Goal: Check status: Check status

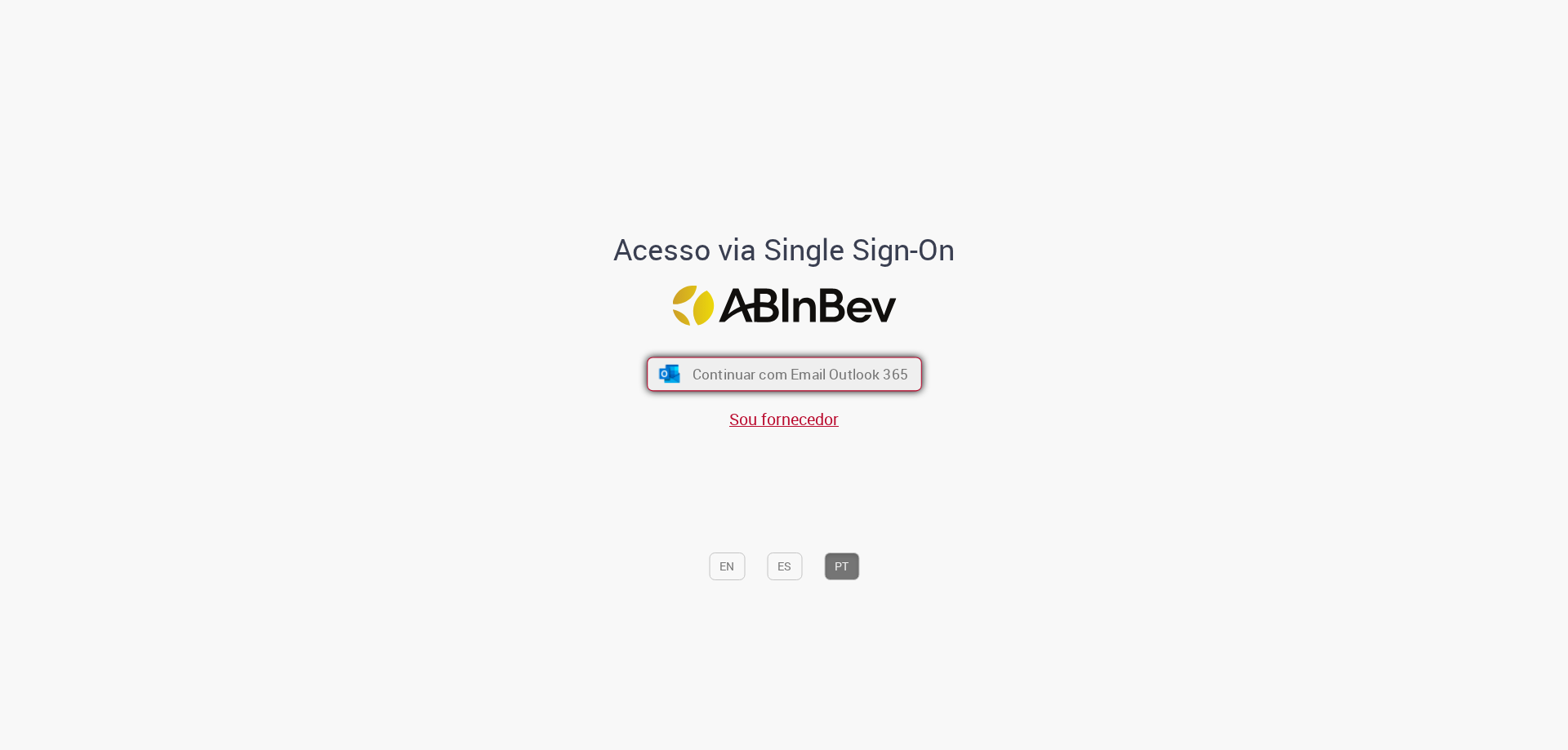
click at [715, 360] on button "Continuar com Email Outlook 365" at bounding box center [784, 375] width 276 height 34
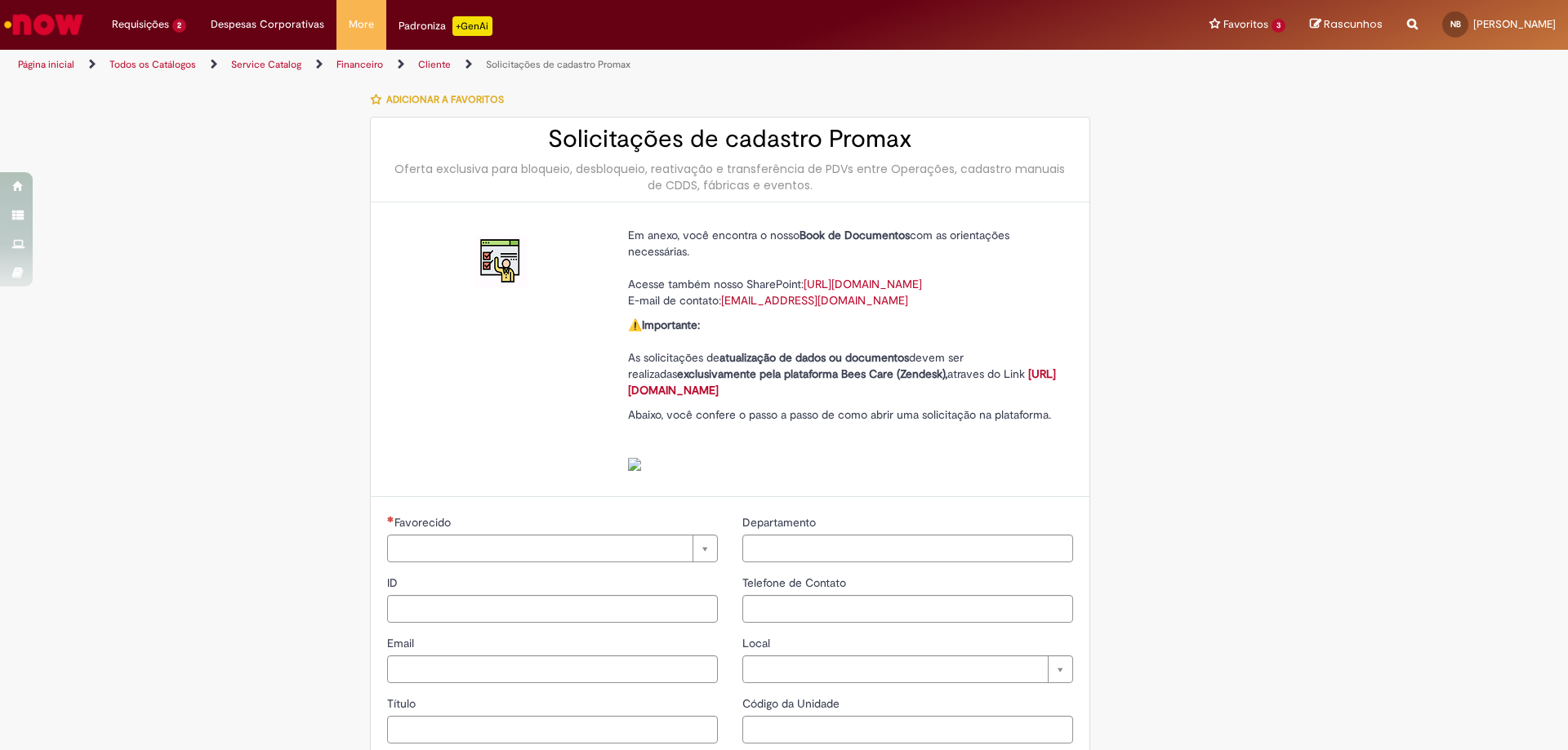
type input "**********"
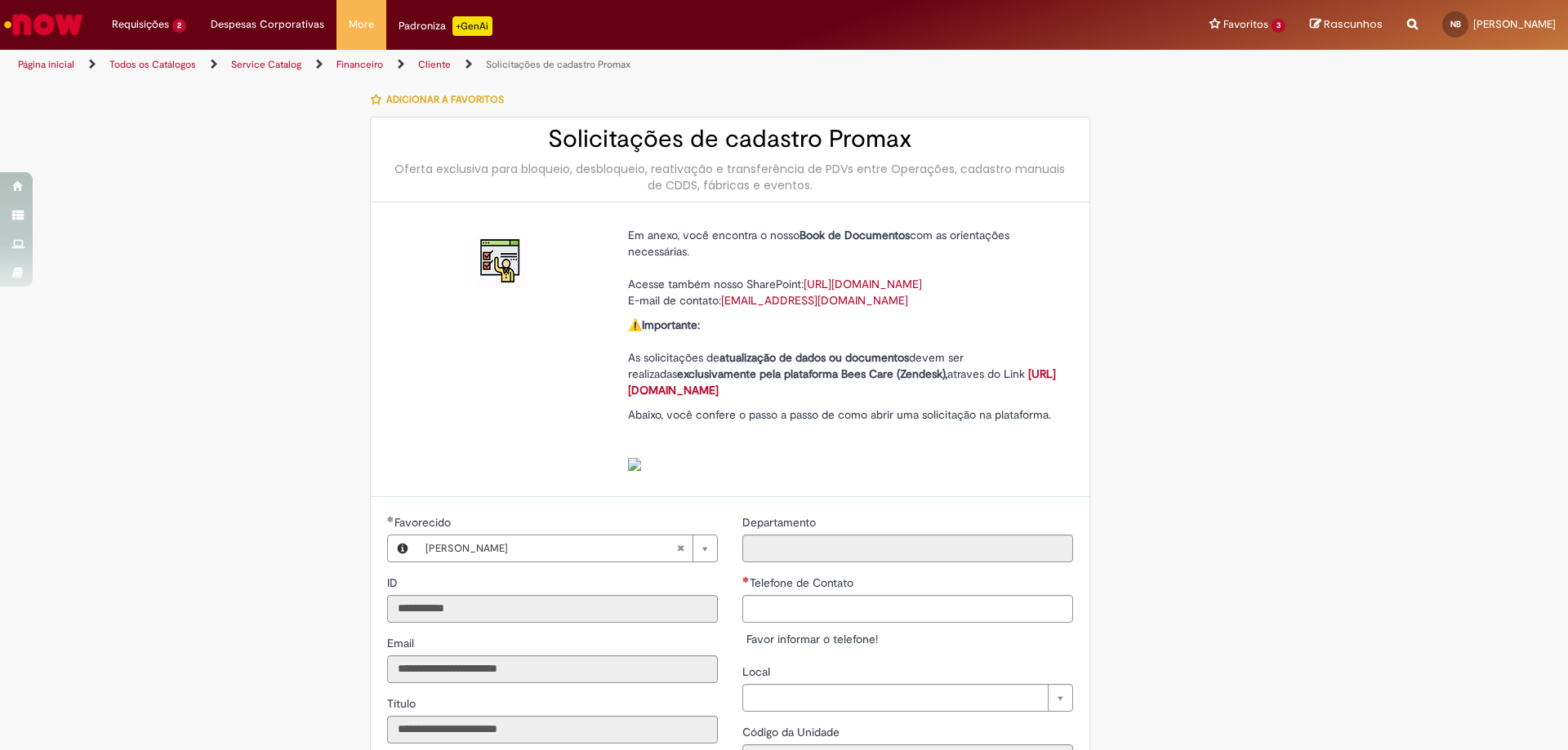
type input "**********"
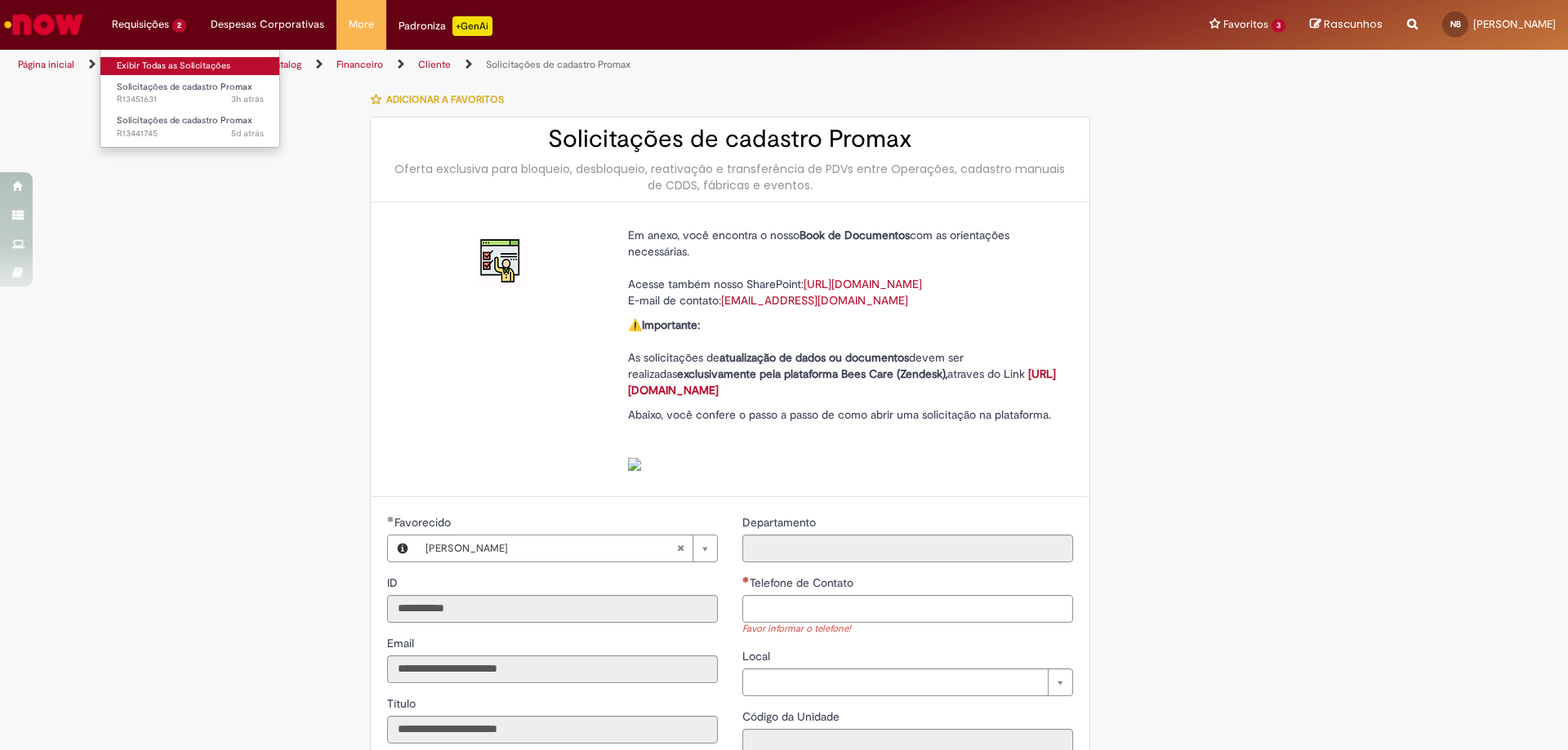
click at [165, 69] on link "Exibir Todas as Solicitações" at bounding box center [191, 66] width 180 height 18
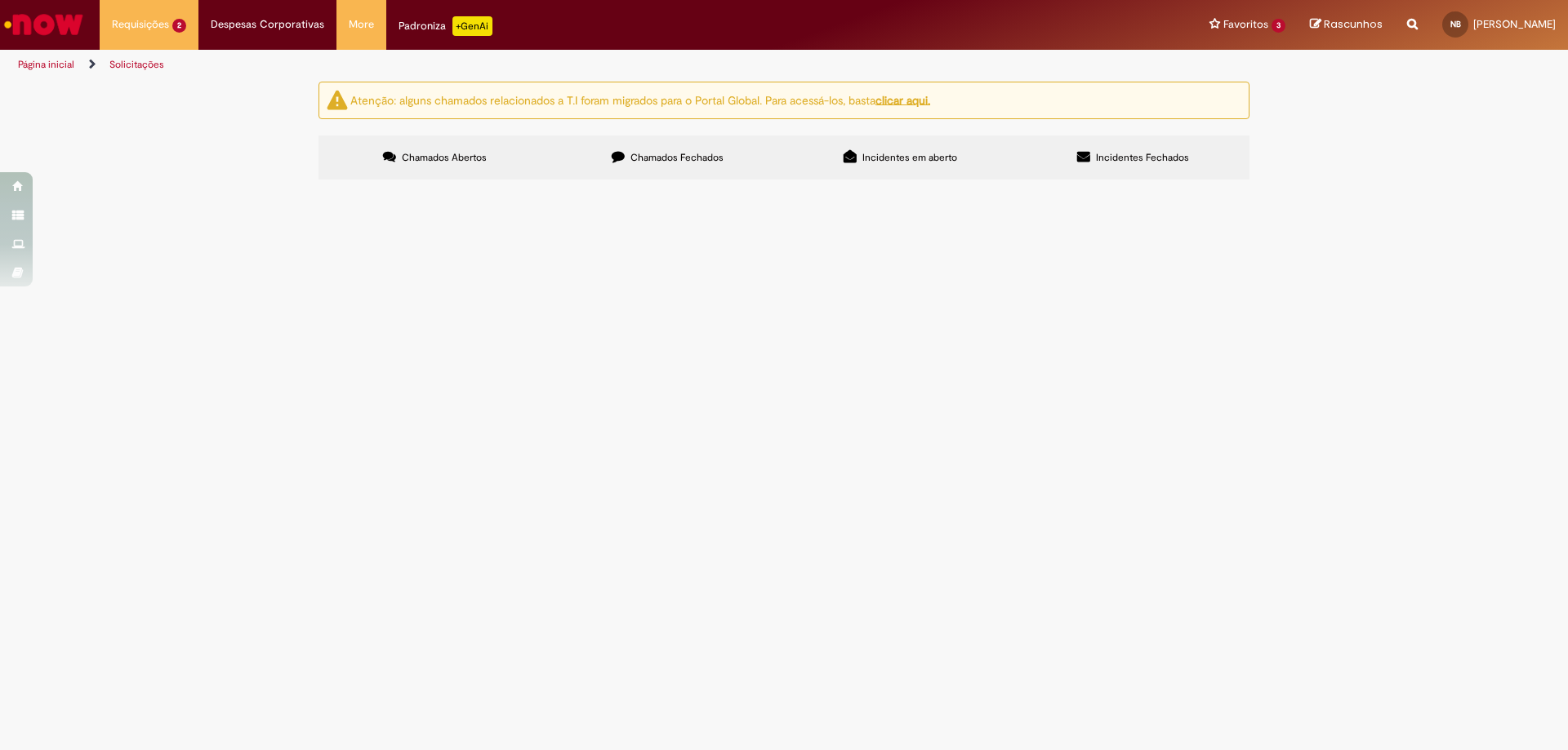
click at [0, 0] on span "Solicitações de cadastro Promax" at bounding box center [0, 0] width 0 height 0
click at [0, 0] on img "recolher o estado da solicitação" at bounding box center [0, 0] width 0 height 0
click at [0, 0] on td "R13441745" at bounding box center [0, 0] width 0 height 0
click at [0, 0] on span "R13441745" at bounding box center [0, 0] width 0 height 0
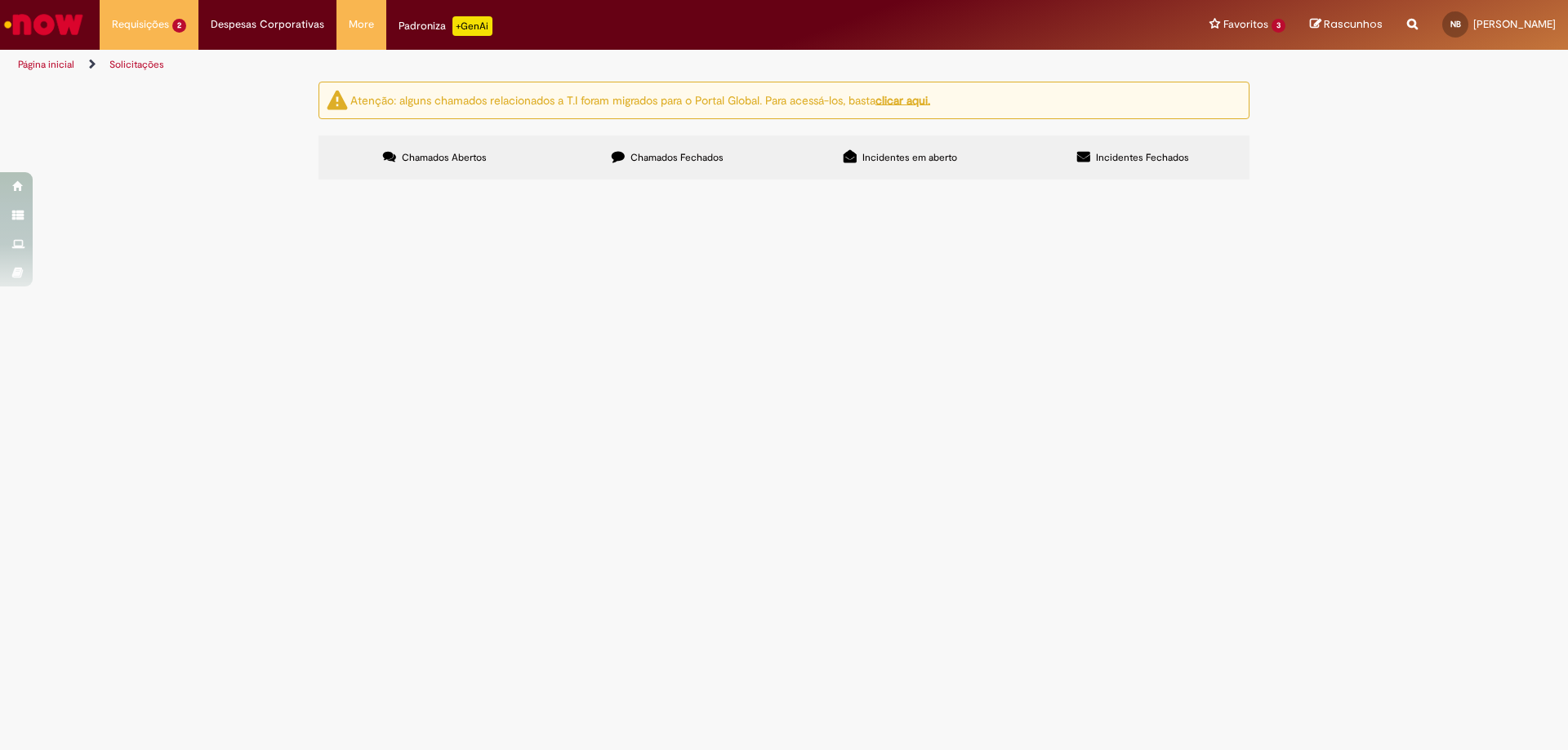
click at [0, 0] on span "R13441745" at bounding box center [0, 0] width 0 height 0
click at [0, 0] on span "Solicitações de cadastro Promax" at bounding box center [0, 0] width 0 height 0
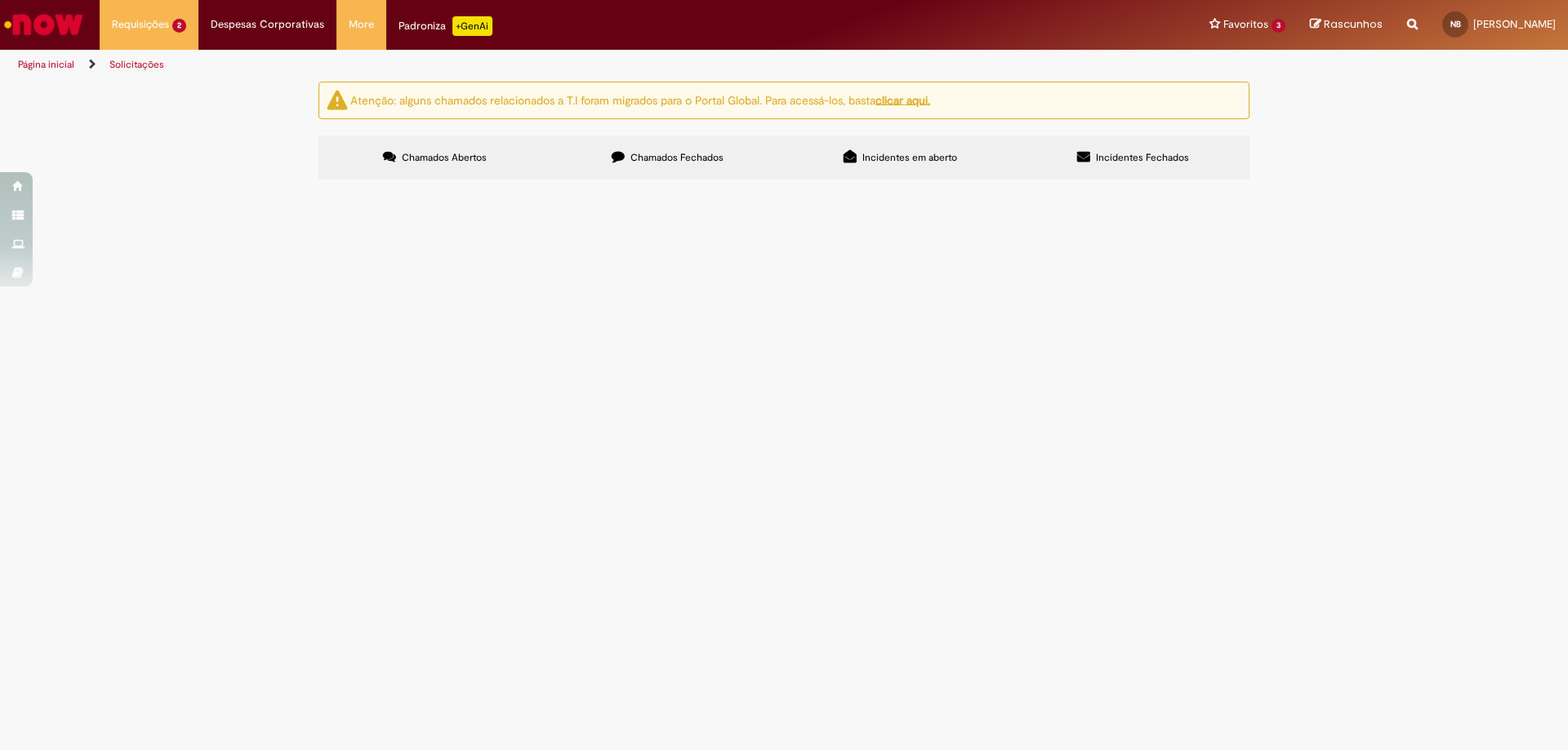
click at [0, 0] on span "Solicitações de cadastro Promax" at bounding box center [0, 0] width 0 height 0
click at [0, 0] on td "Olá, gostaria de pedir a transferencia do PDV 40274 do CPF 020.194.963-64 para …" at bounding box center [0, 0] width 0 height 0
click at [0, 0] on img at bounding box center [0, 0] width 0 height 0
click at [0, 0] on div "Em Atendimento (Em andamento)" at bounding box center [0, 0] width 0 height 0
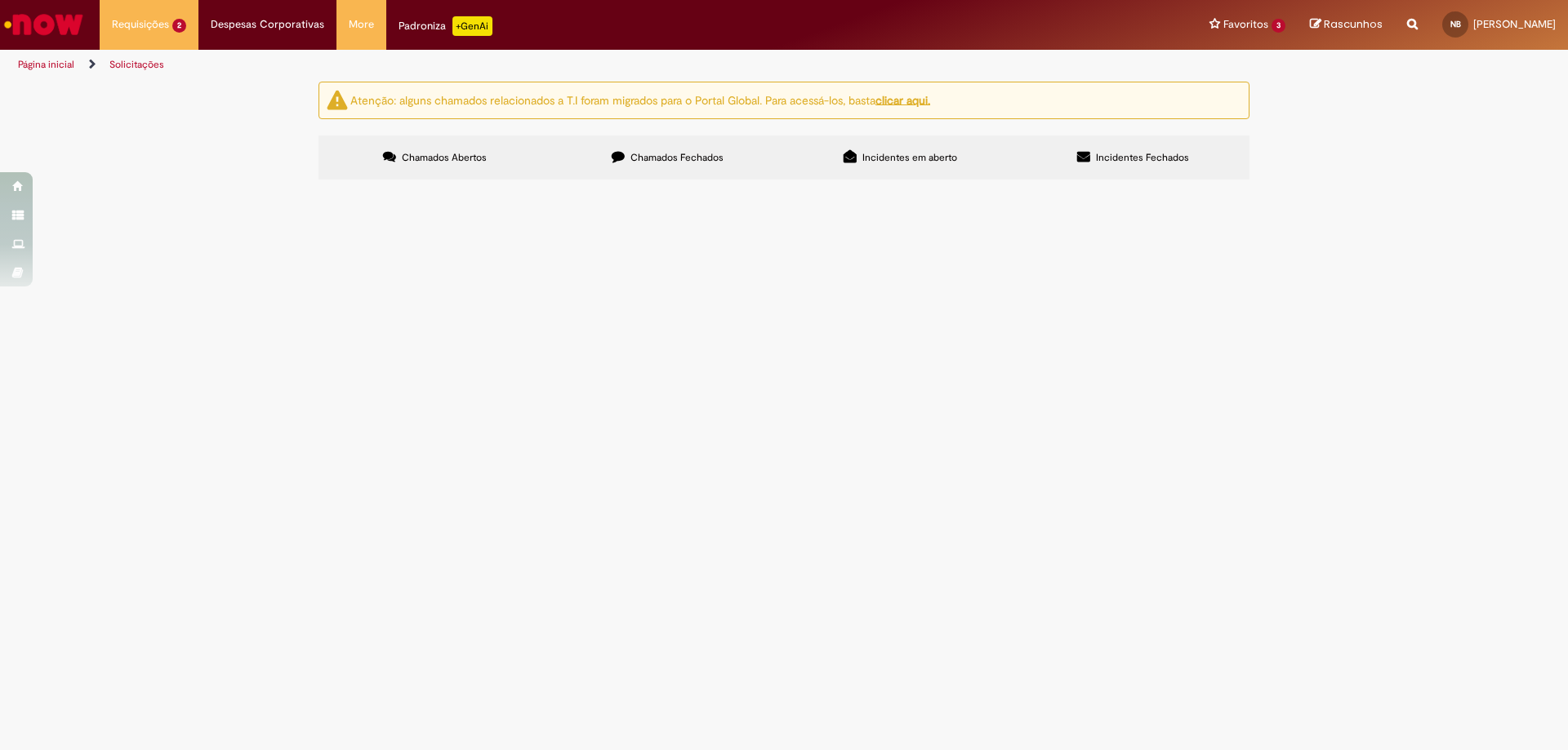
click at [0, 0] on img "recolher o estado da solicitação" at bounding box center [0, 0] width 0 height 0
click at [0, 0] on img at bounding box center [0, 0] width 0 height 0
click at [0, 0] on span "Solicitações de cadastro Promax" at bounding box center [0, 0] width 0 height 0
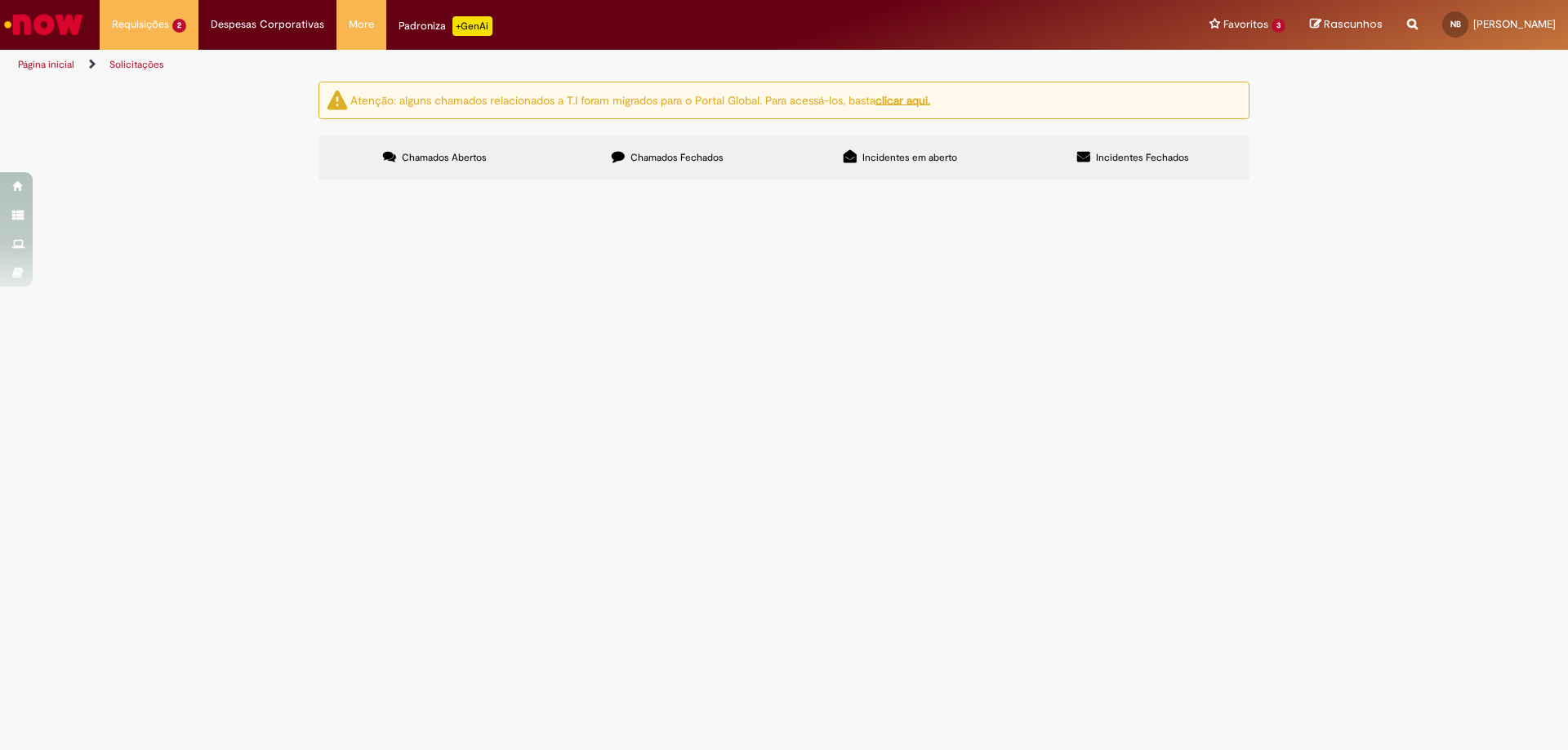
click at [0, 0] on span "Solicitações de cadastro Promax" at bounding box center [0, 0] width 0 height 0
click at [0, 0] on td "R13441745" at bounding box center [0, 0] width 0 height 0
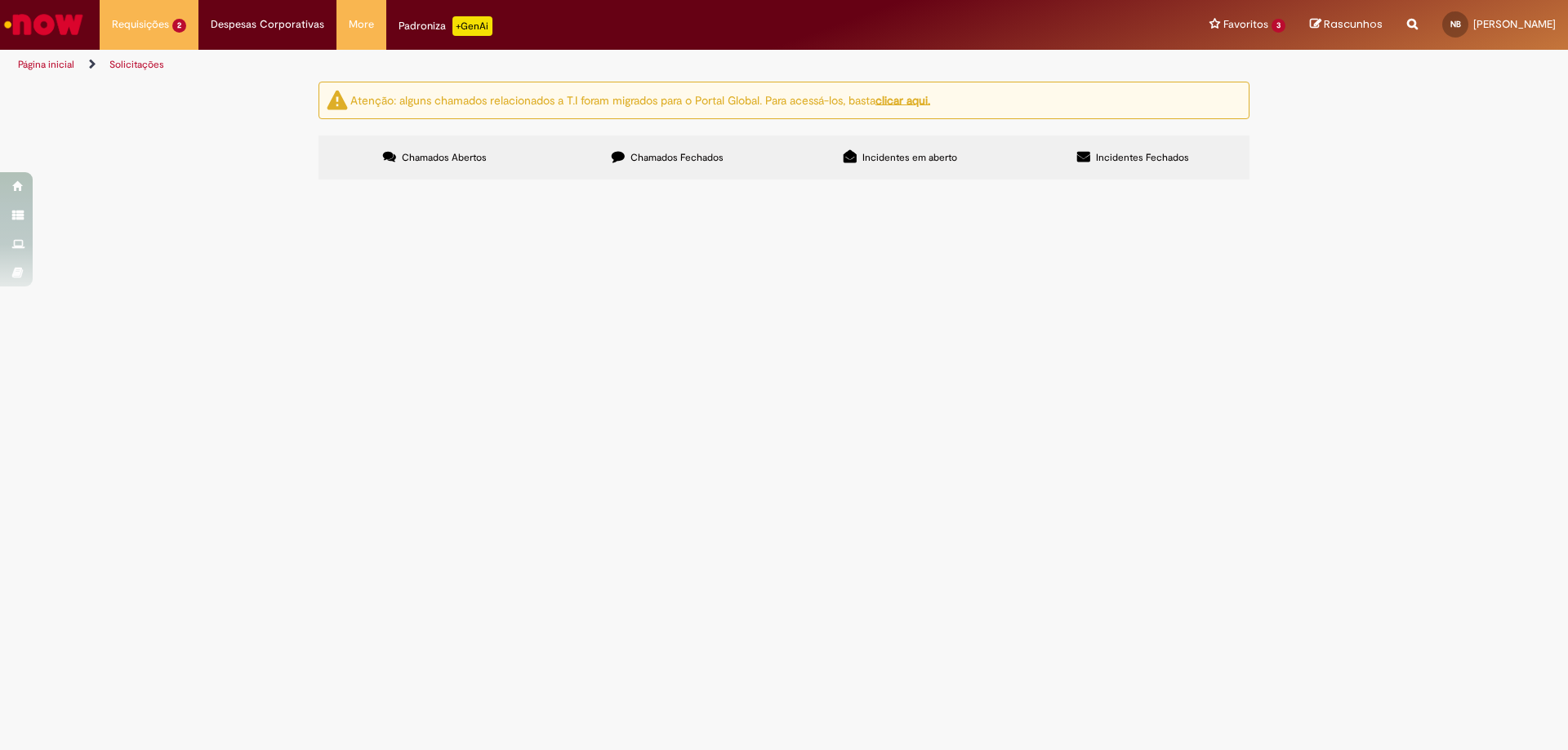
click at [0, 0] on td "R13441745" at bounding box center [0, 0] width 0 height 0
click at [0, 0] on span "Solicitações de cadastro Promax" at bounding box center [0, 0] width 0 height 0
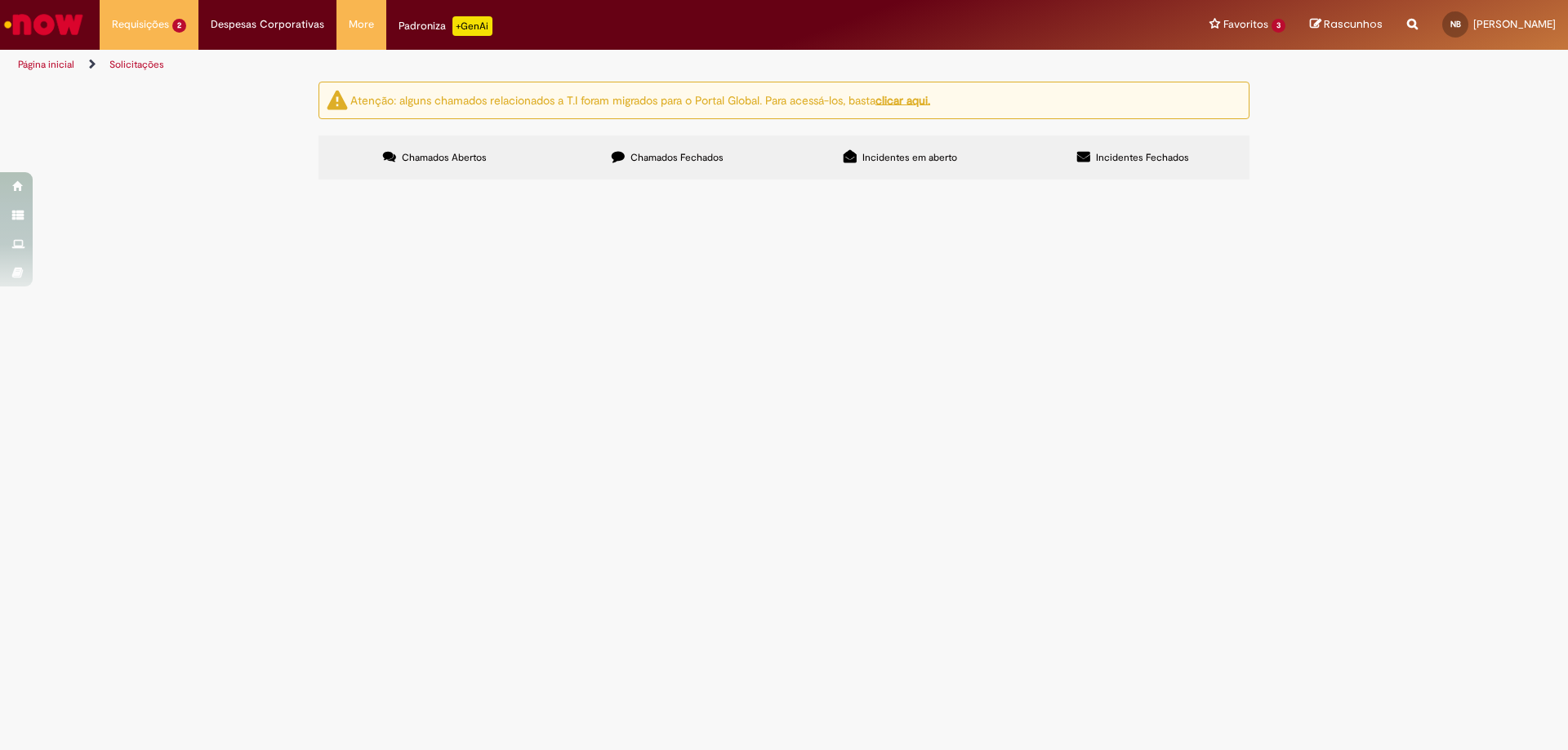
click at [0, 0] on span "Solicitações de cadastro Promax" at bounding box center [0, 0] width 0 height 0
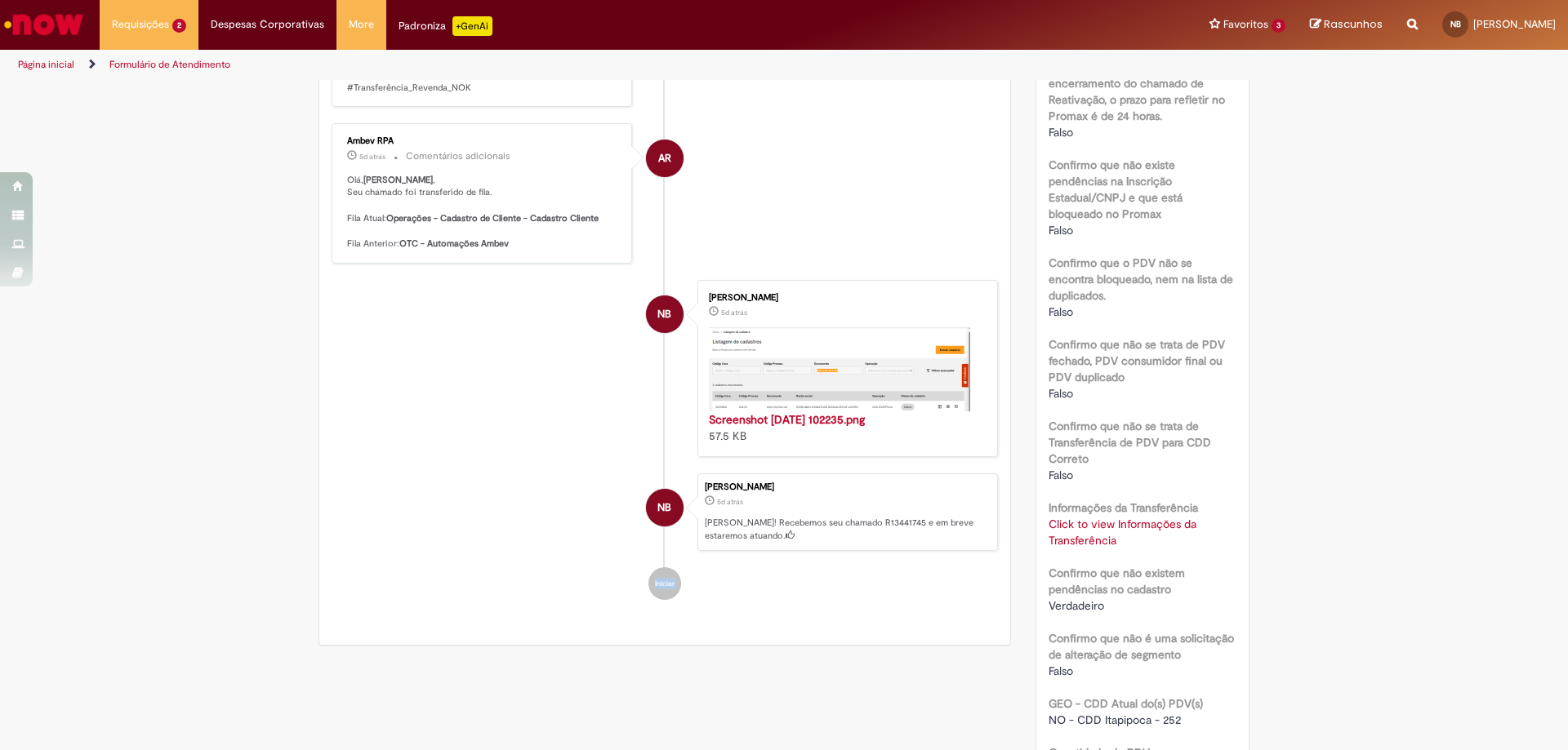
scroll to position [572, 0]
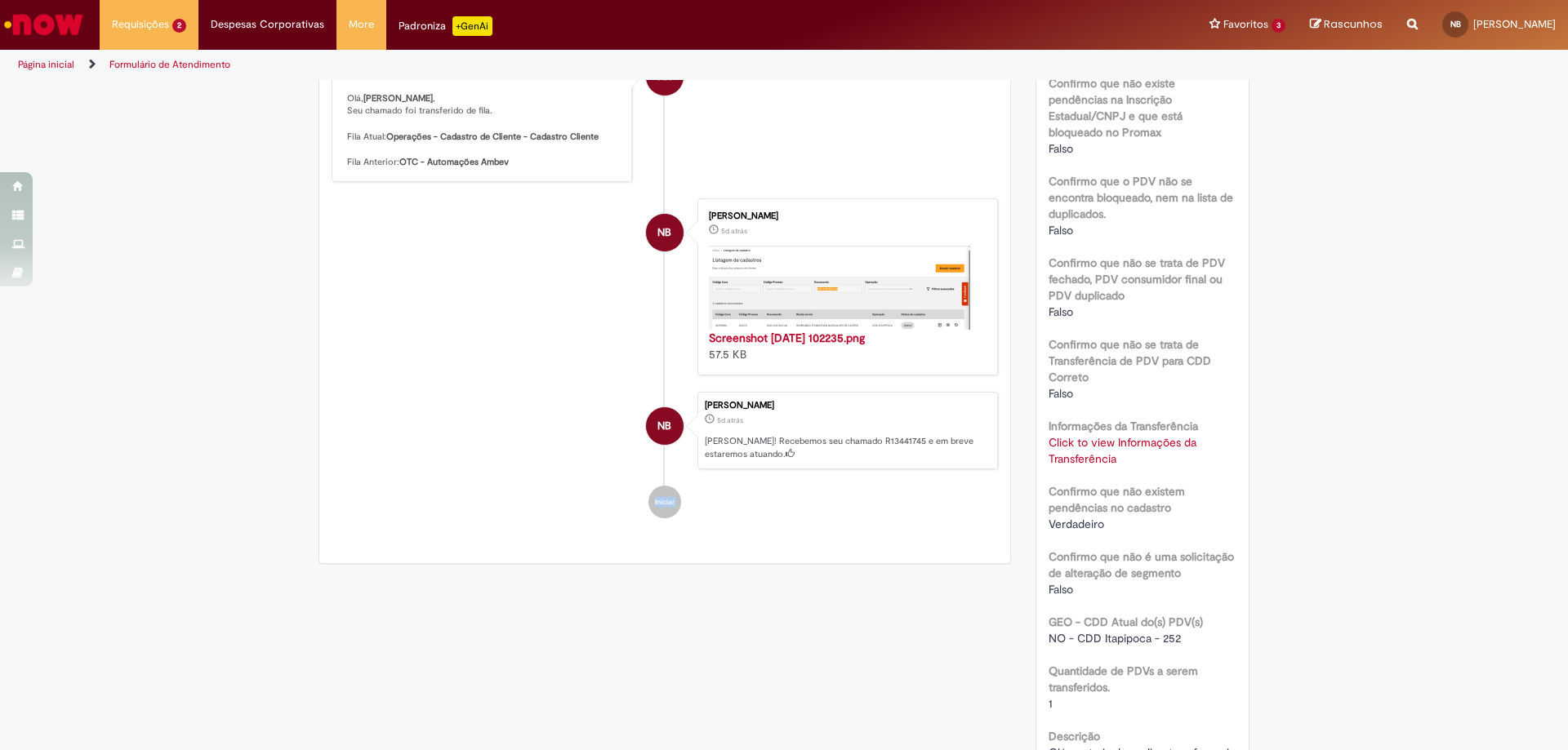
click at [815, 279] on img "Histórico de tíquete" at bounding box center [839, 287] width 261 height 84
click at [793, 293] on img "Histórico de tíquete" at bounding box center [839, 287] width 261 height 84
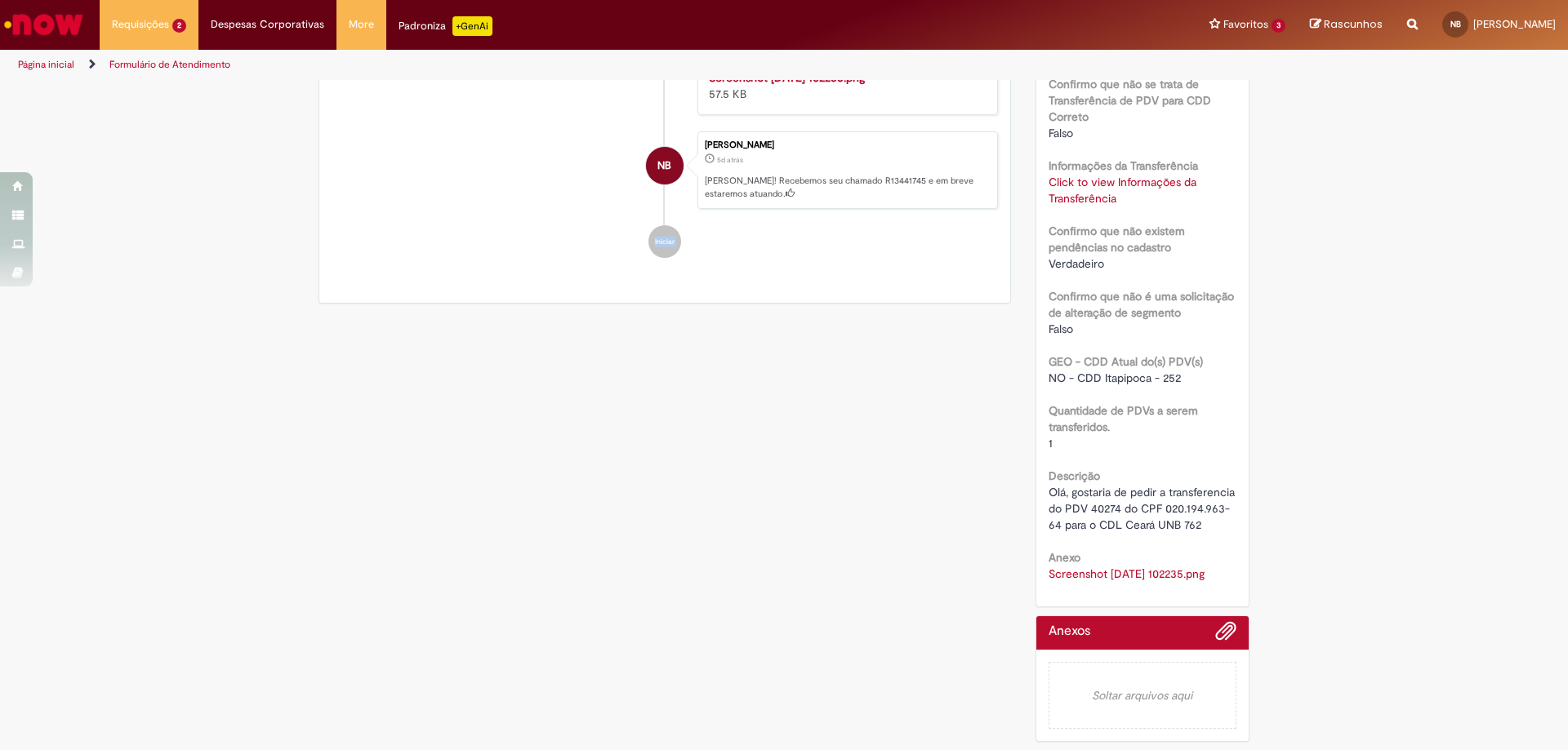
scroll to position [669, 0]
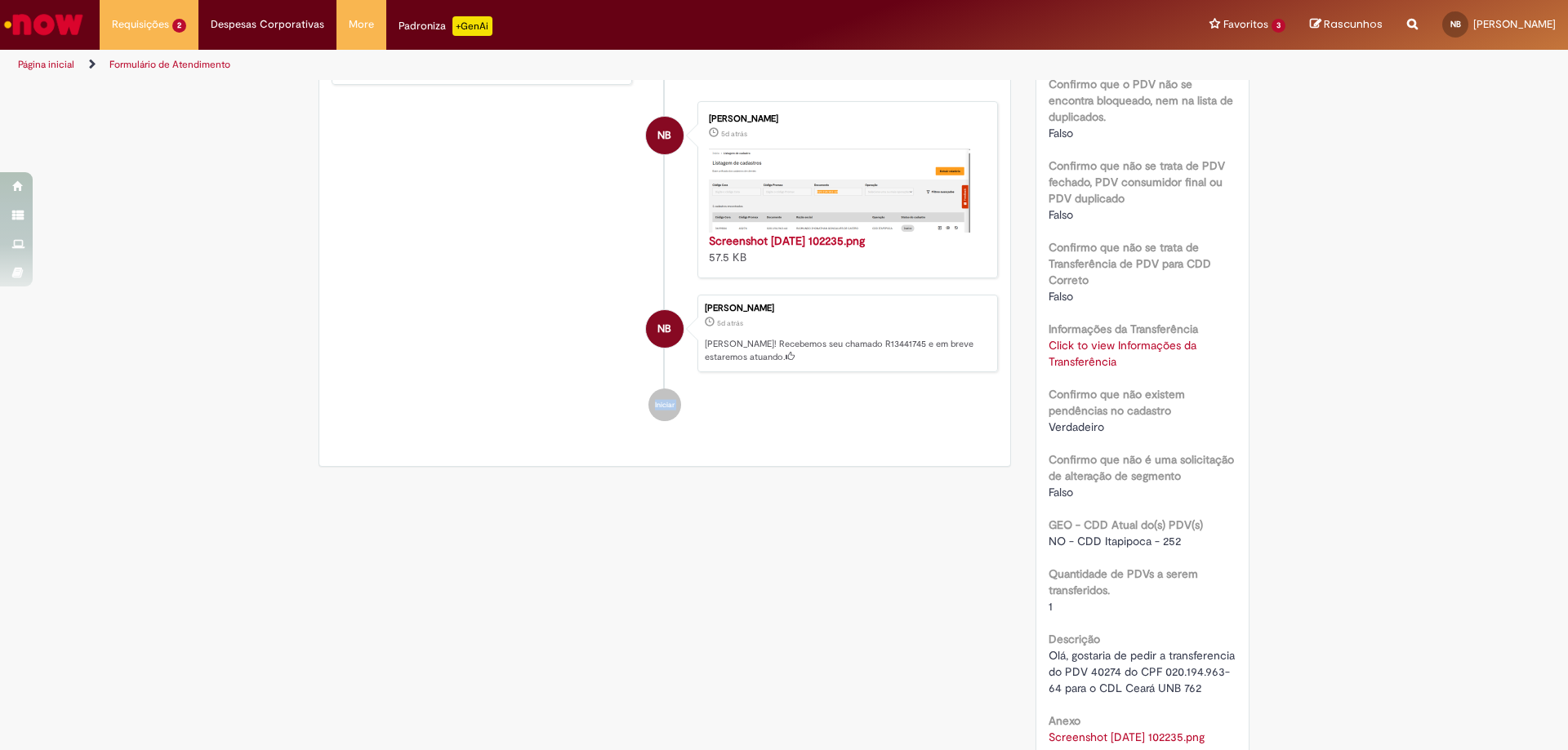
click at [436, 398] on li "Iniciar" at bounding box center [665, 405] width 666 height 32
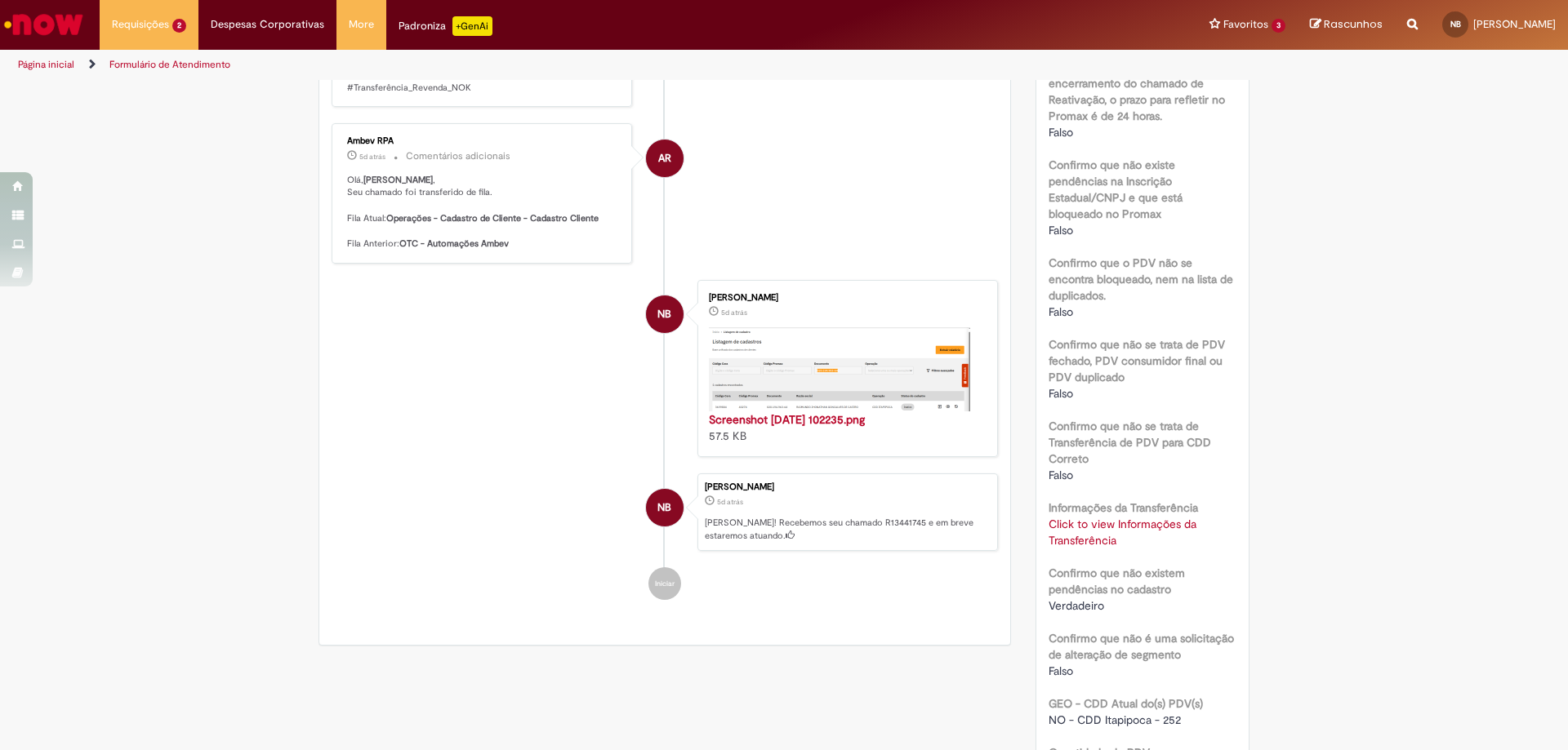
scroll to position [572, 0]
